Goal: Transaction & Acquisition: Download file/media

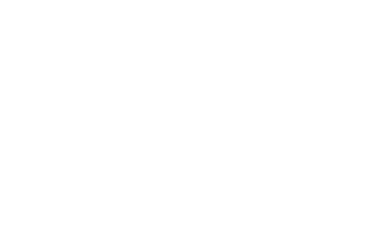
scroll to position [2413, 0]
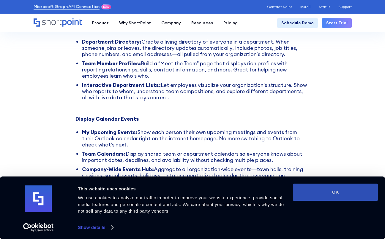
click at [267, 192] on button "OK" at bounding box center [335, 192] width 85 height 17
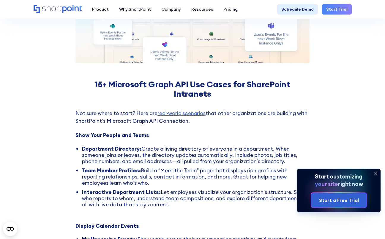
scroll to position [2307, 0]
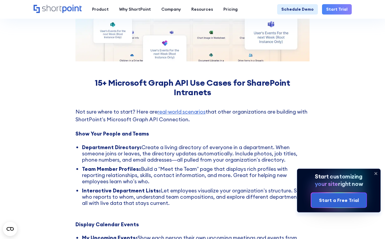
click at [161, 144] on li "Department Directory: Create a living directory of everyone in a department. Wh…" at bounding box center [196, 153] width 228 height 19
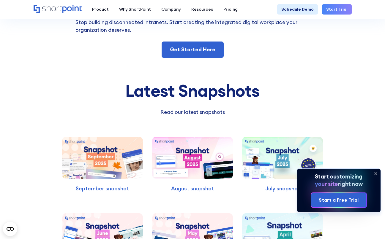
scroll to position [3121, 0]
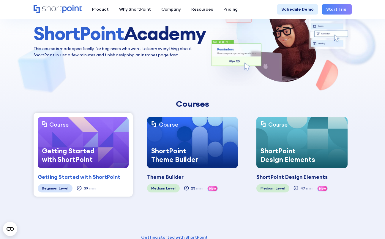
scroll to position [286, 0]
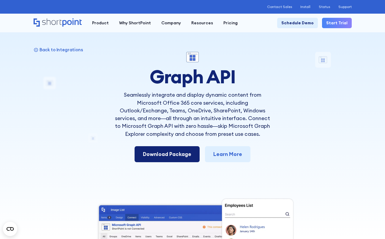
click at [175, 162] on link "Download Package" at bounding box center [167, 154] width 65 height 16
